Goal: Obtain resource: Download file/media

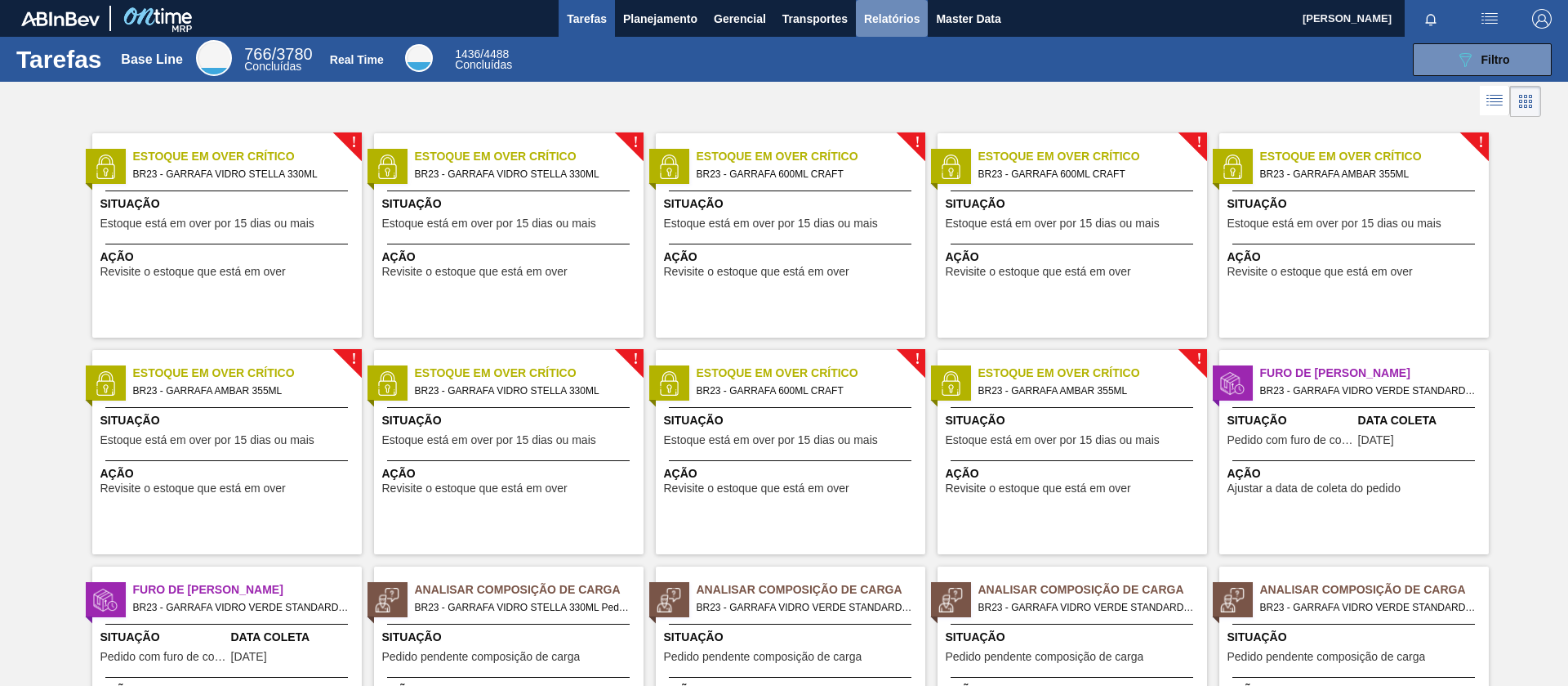
click at [895, 21] on span "Relatórios" at bounding box center [892, 19] width 56 height 20
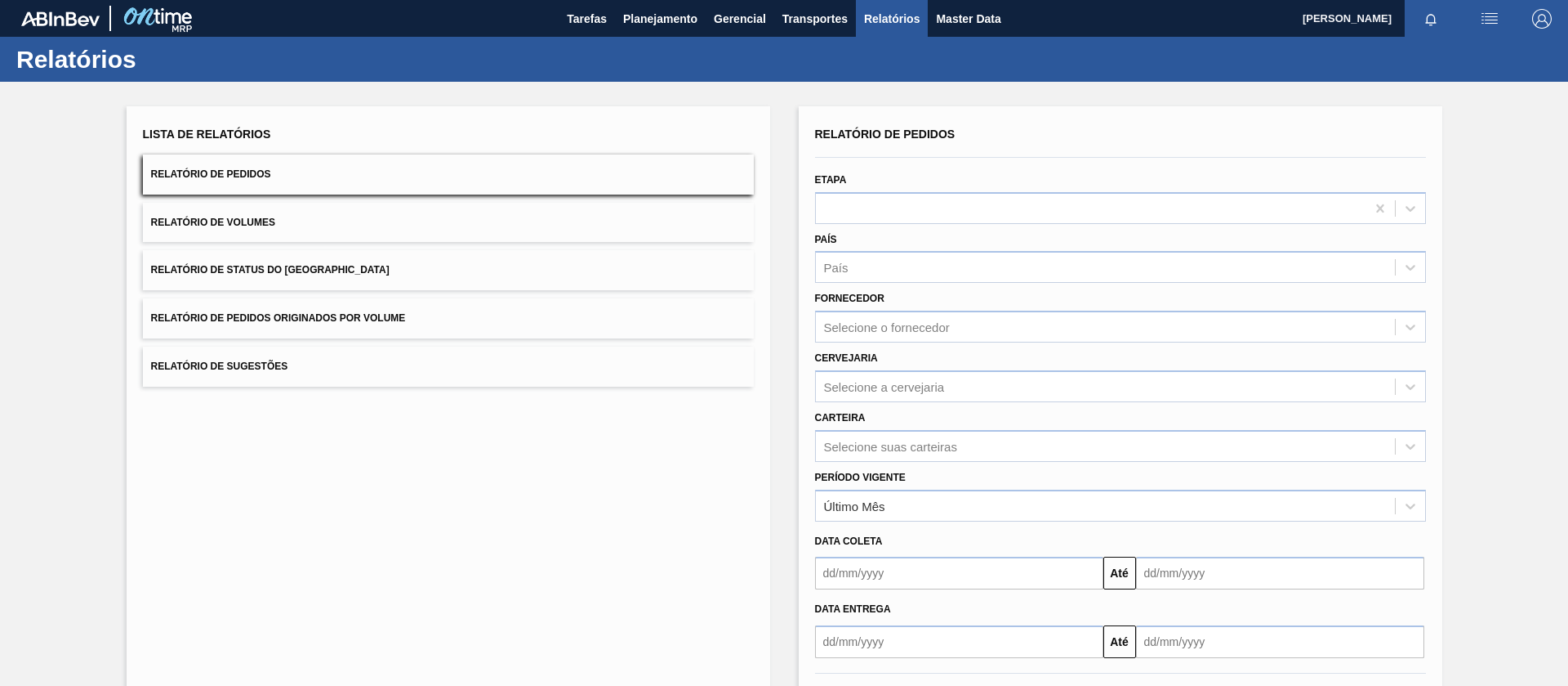
click at [583, 331] on button "Relatório de Pedidos Originados por Volume" at bounding box center [448, 318] width 611 height 40
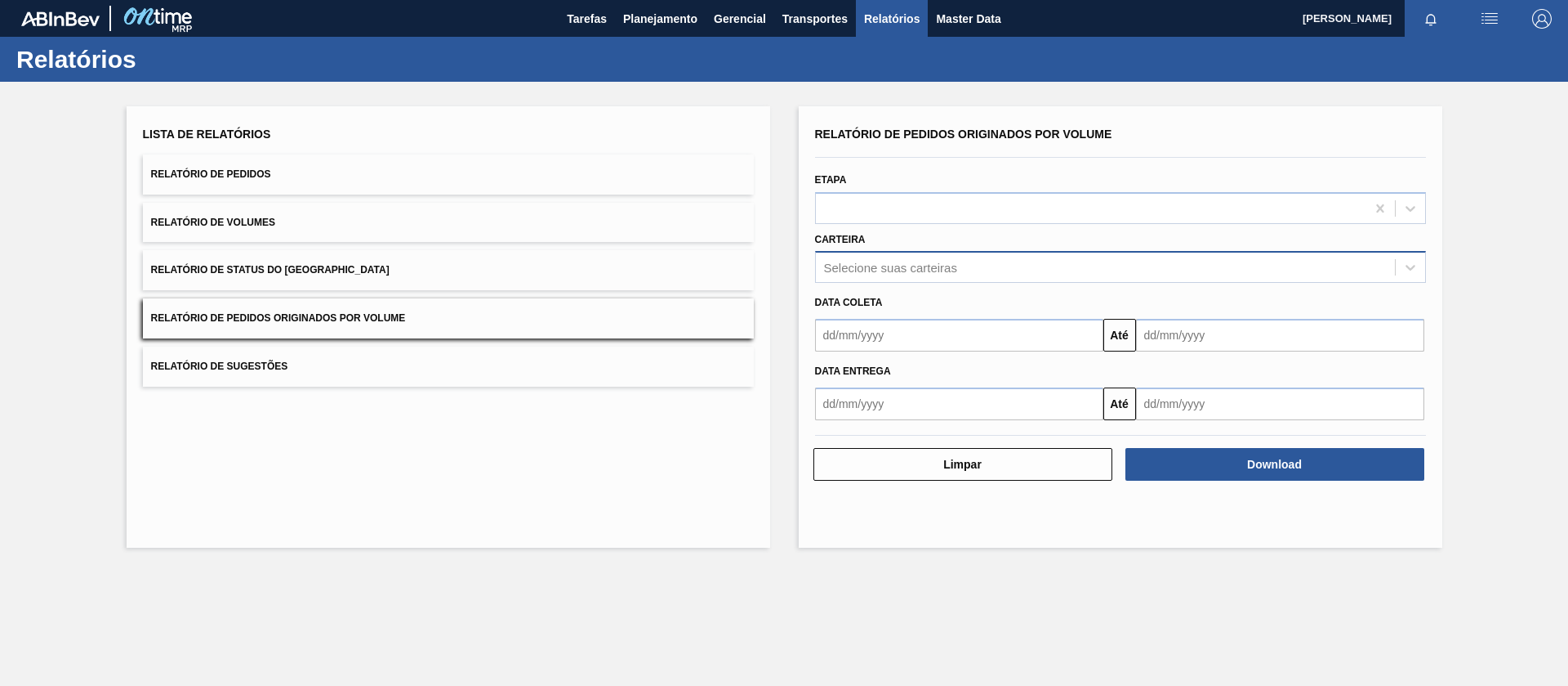
click at [986, 279] on div "Selecione suas carteiras" at bounding box center [1104, 268] width 579 height 24
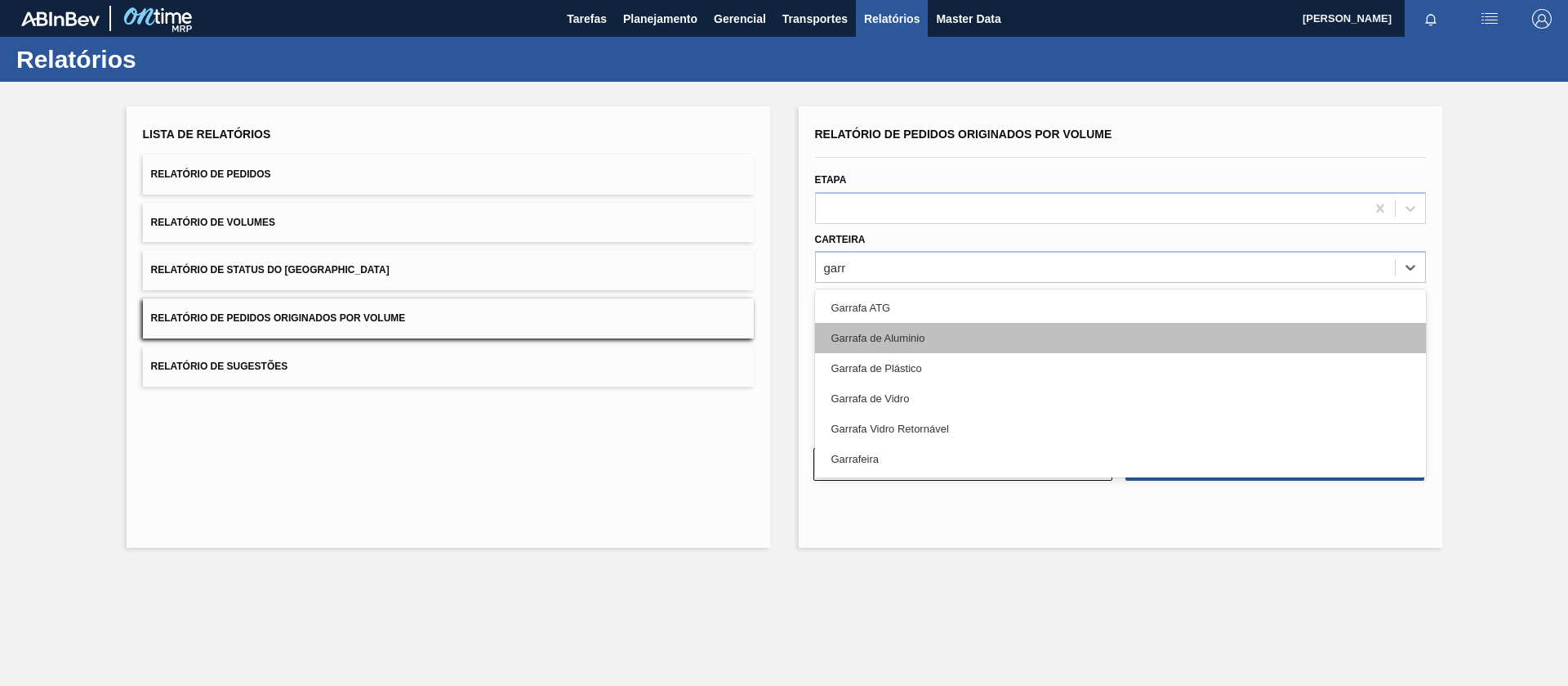
type input "garra"
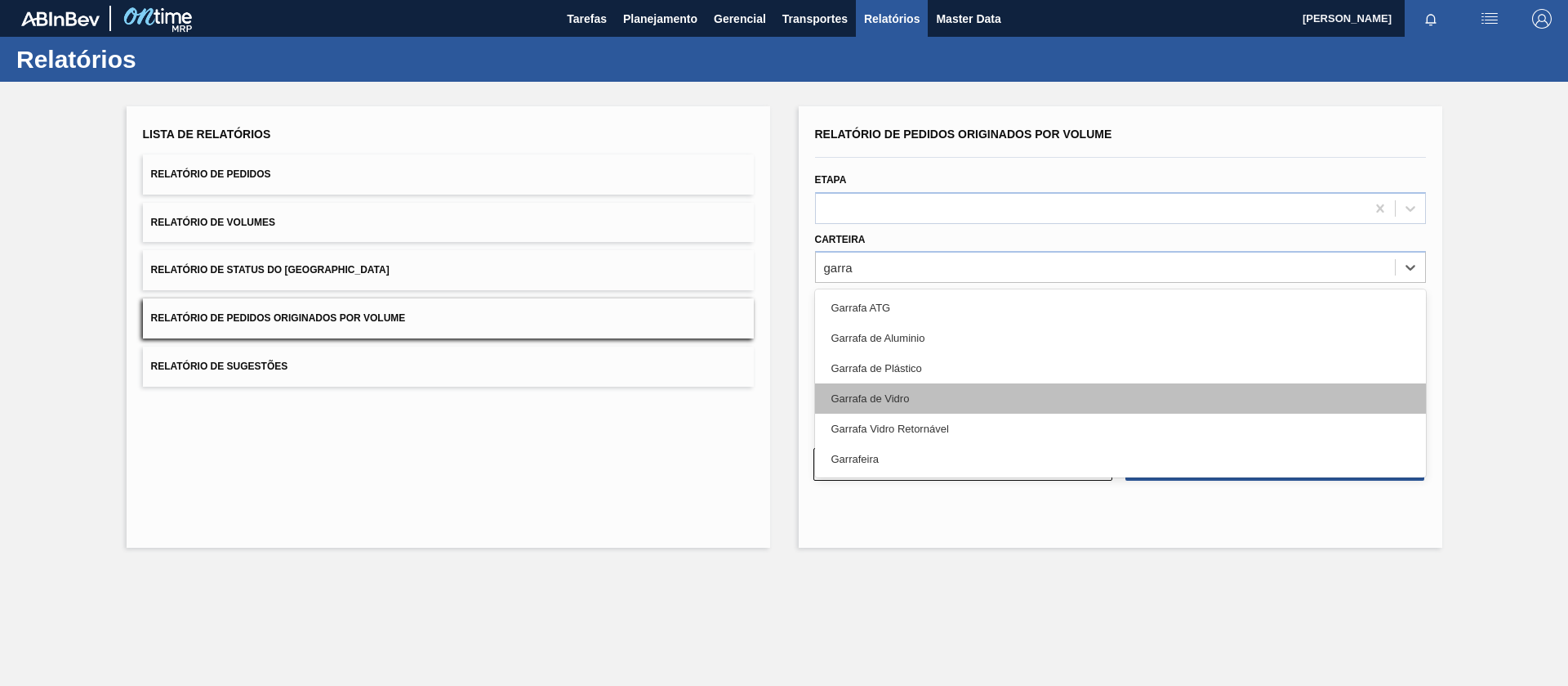
click at [934, 387] on div "Garrafa de Vidro" at bounding box center [1120, 398] width 611 height 30
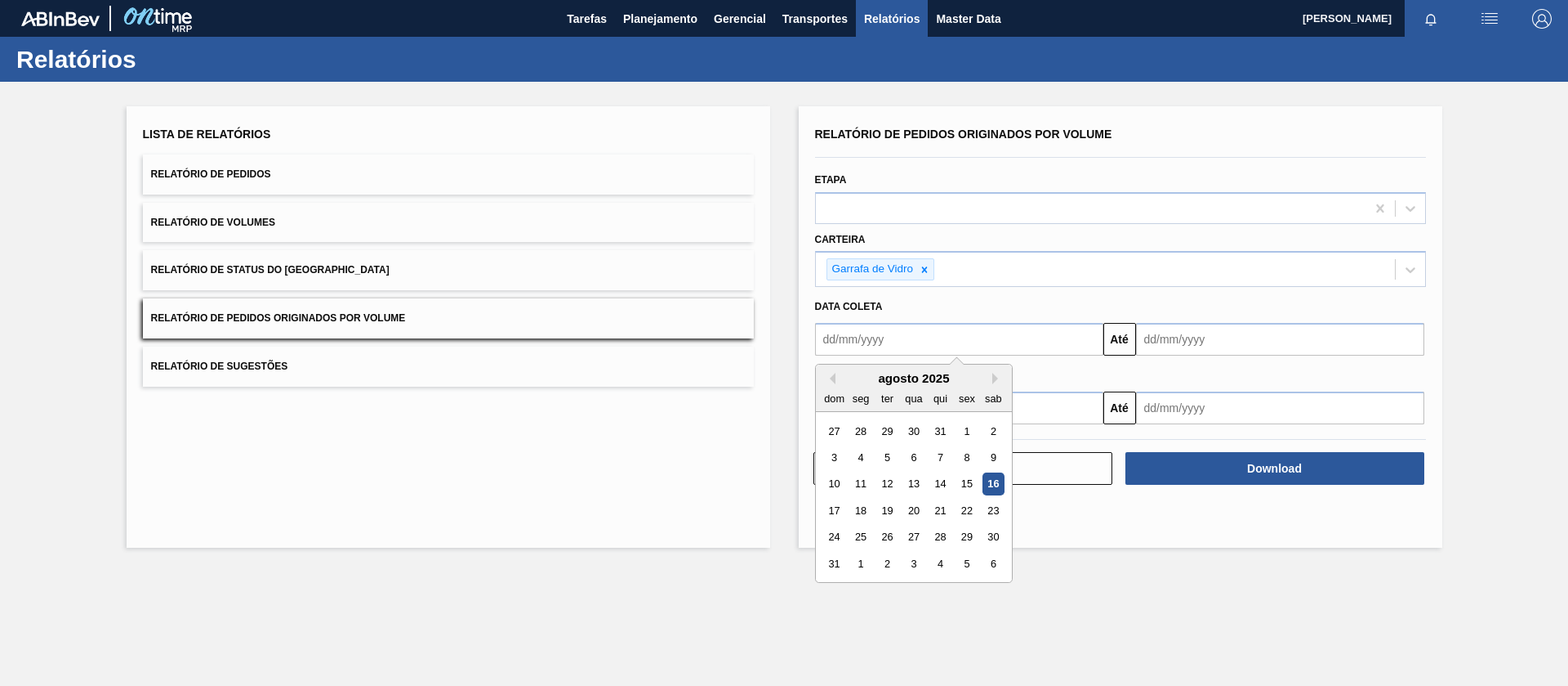
click at [932, 330] on input "text" at bounding box center [959, 339] width 288 height 33
click at [833, 375] on button "Previous Month" at bounding box center [829, 378] width 11 height 11
click at [894, 432] on div "1" at bounding box center [886, 431] width 22 height 22
type input "[DATE]"
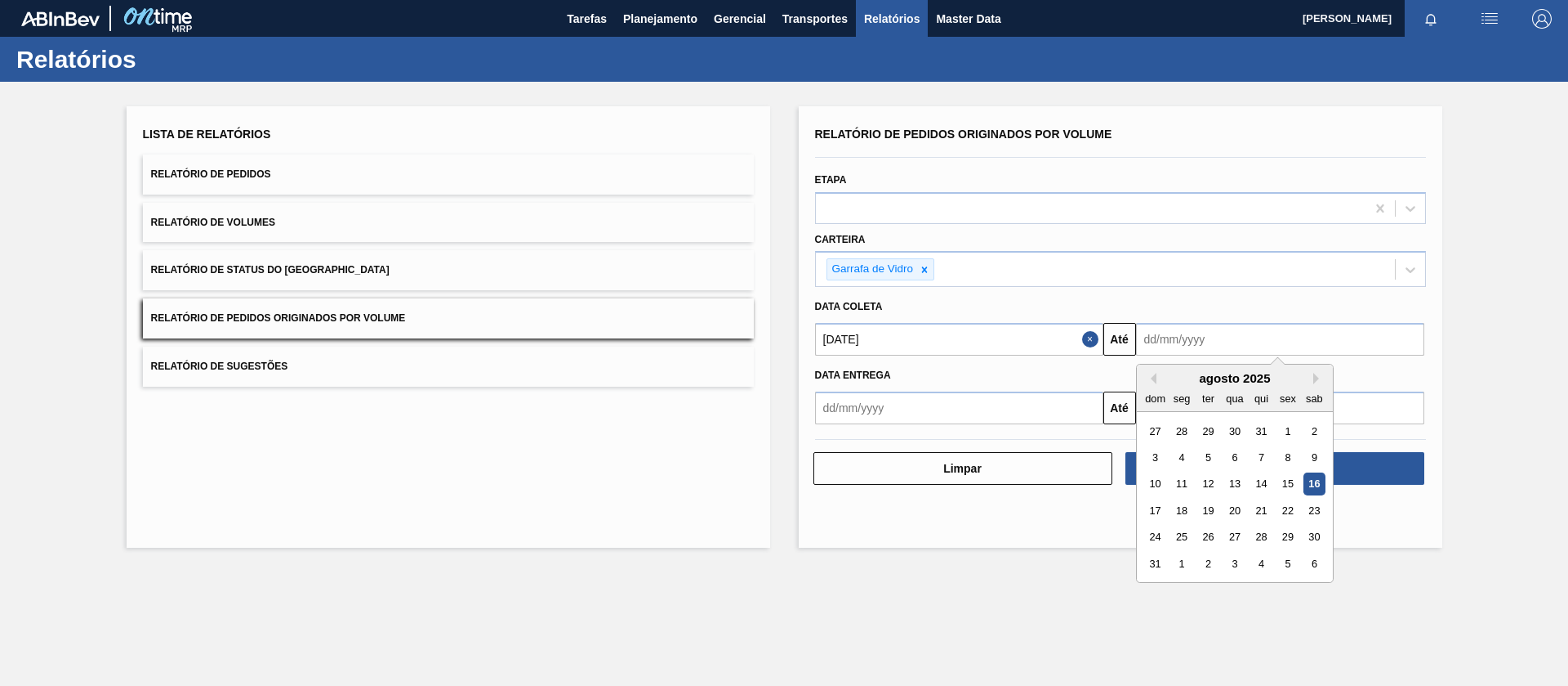
click at [1176, 339] on input "text" at bounding box center [1280, 339] width 288 height 33
click at [1318, 387] on div "sab" at bounding box center [1313, 398] width 22 height 22
click at [1313, 382] on button "Next Month" at bounding box center [1318, 378] width 11 height 11
click at [1214, 538] on div "30" at bounding box center [1207, 537] width 22 height 22
type input "[DATE]"
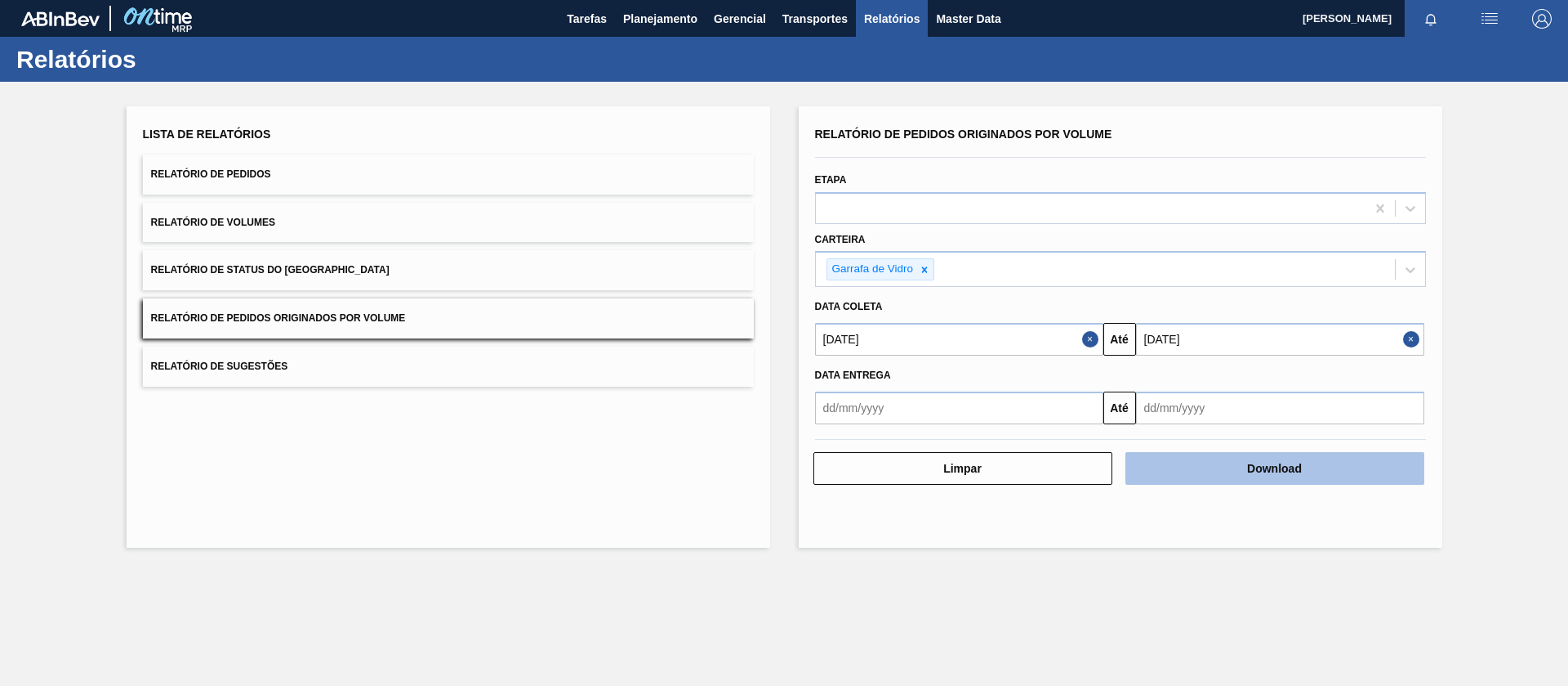
click at [1230, 463] on button "Download" at bounding box center [1274, 468] width 299 height 33
